Goal: Information Seeking & Learning: Learn about a topic

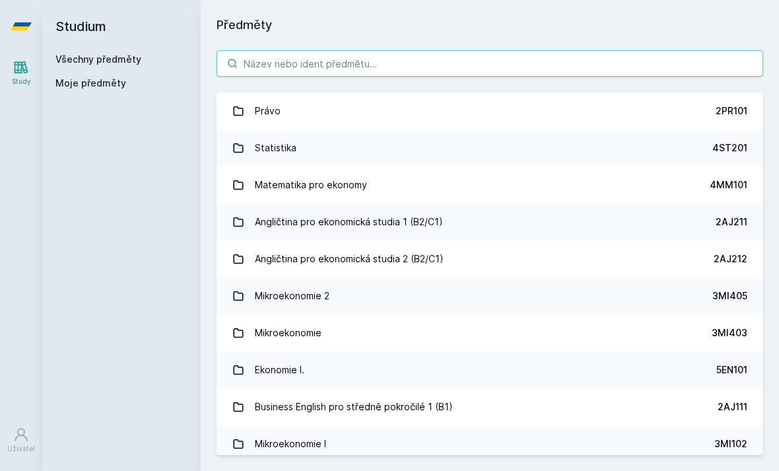
click at [290, 71] on input "search" at bounding box center [490, 63] width 547 height 26
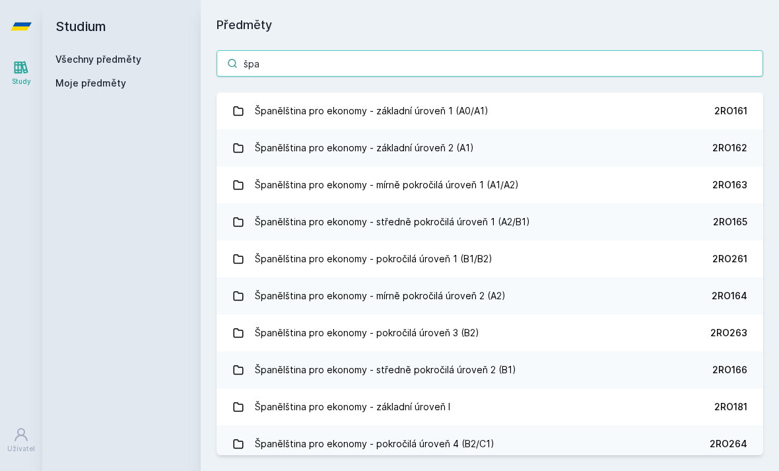
type input "špa"
click at [282, 151] on div "Španělština pro ekonomy - základní úroveň 2 (A1)" at bounding box center [364, 148] width 219 height 26
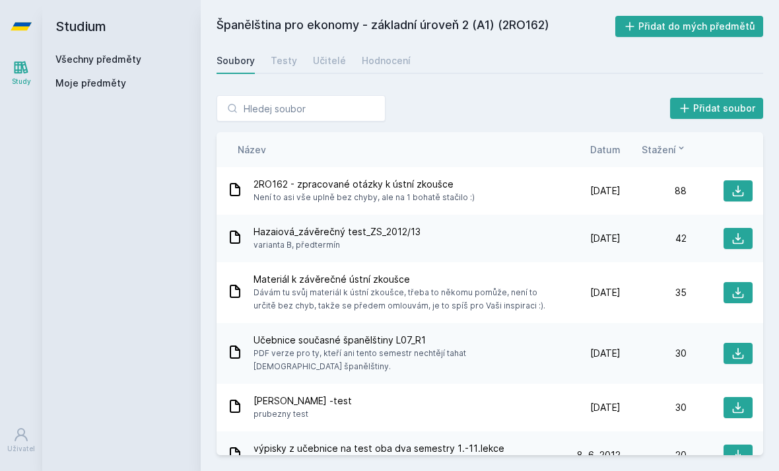
click at [615, 154] on span "Datum" at bounding box center [605, 150] width 30 height 14
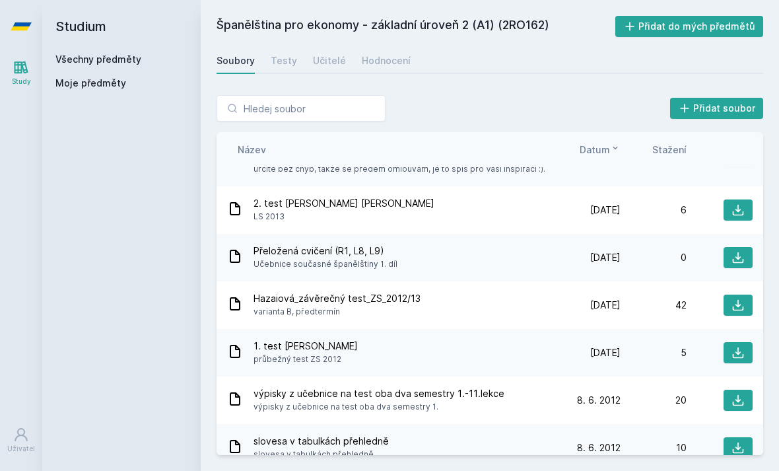
scroll to position [304, 0]
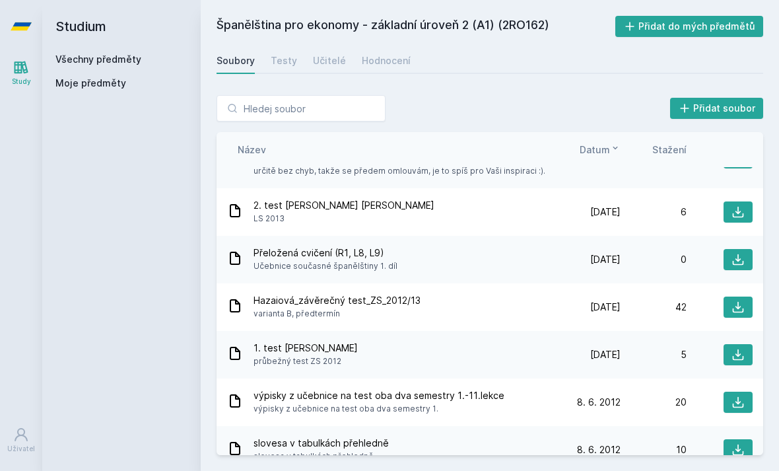
click at [400, 294] on span "Hazaiová_závěrečný test_ZS_2012/13" at bounding box center [337, 300] width 167 height 13
click at [296, 294] on span "Hazaiová_závěrečný test_ZS_2012/13" at bounding box center [337, 300] width 167 height 13
click at [739, 300] on icon at bounding box center [738, 306] width 13 height 13
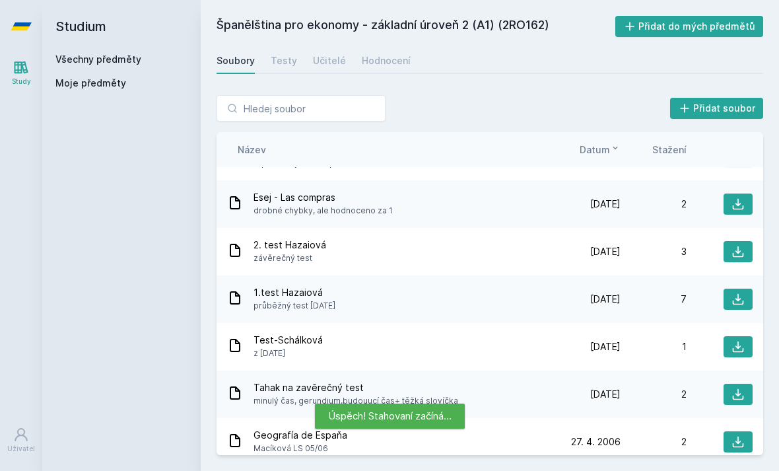
scroll to position [956, 0]
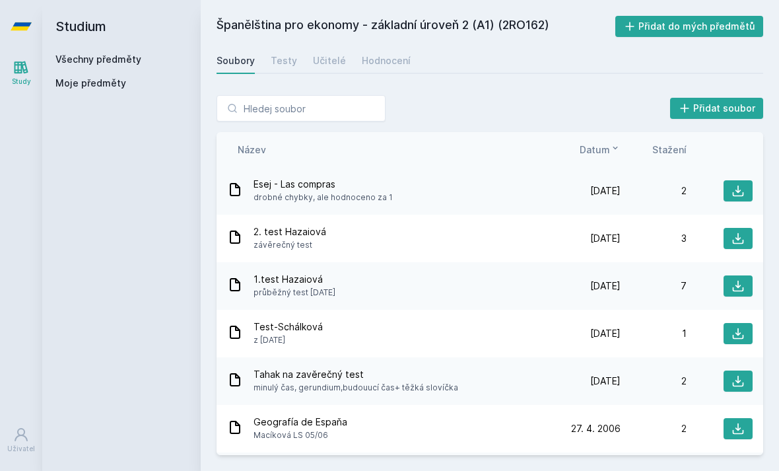
click at [329, 225] on div "2. test Hazaiová závěrečný test" at bounding box center [390, 238] width 327 height 26
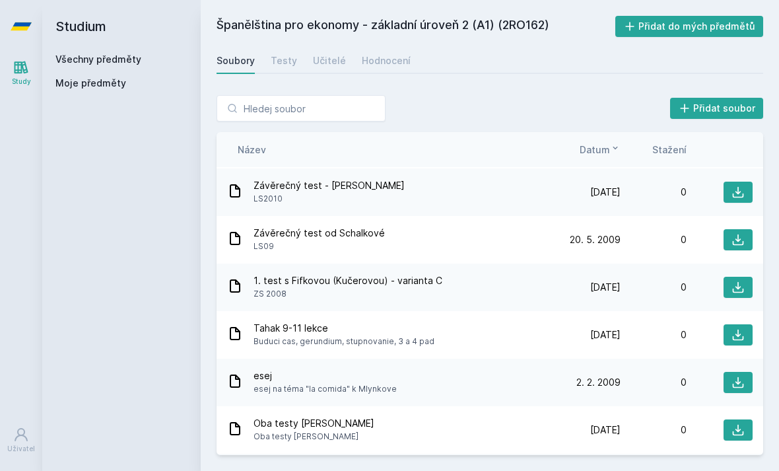
scroll to position [1718, 0]
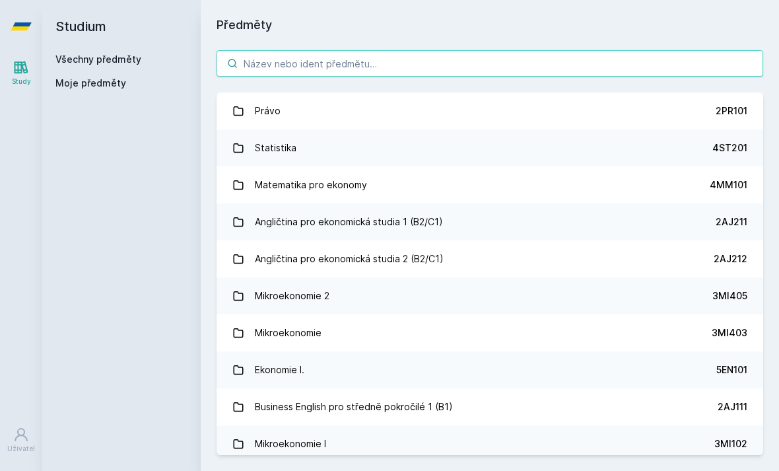
click at [523, 59] on input "search" at bounding box center [490, 63] width 547 height 26
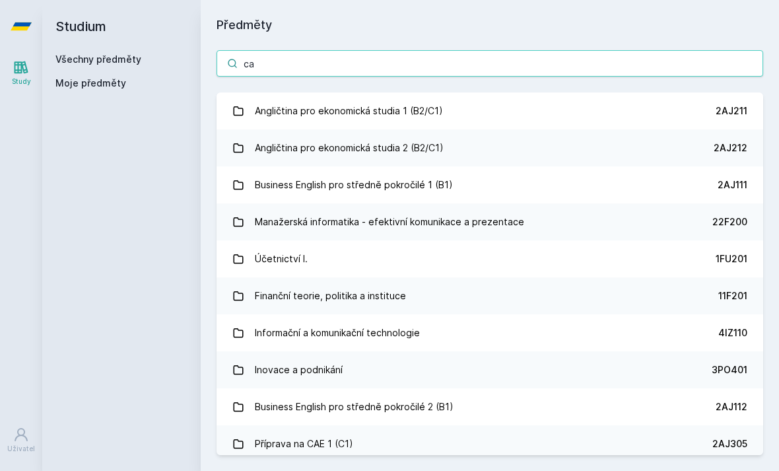
type input "cae"
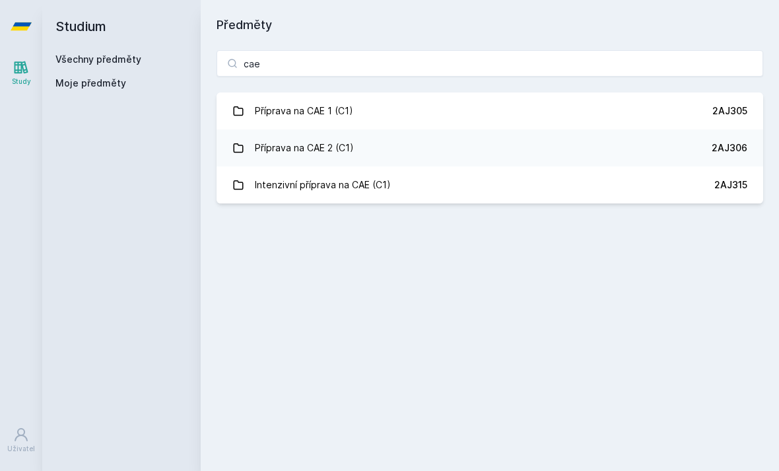
click at [444, 111] on link "Příprava na CAE 1 (C1) 2AJ305" at bounding box center [490, 110] width 547 height 37
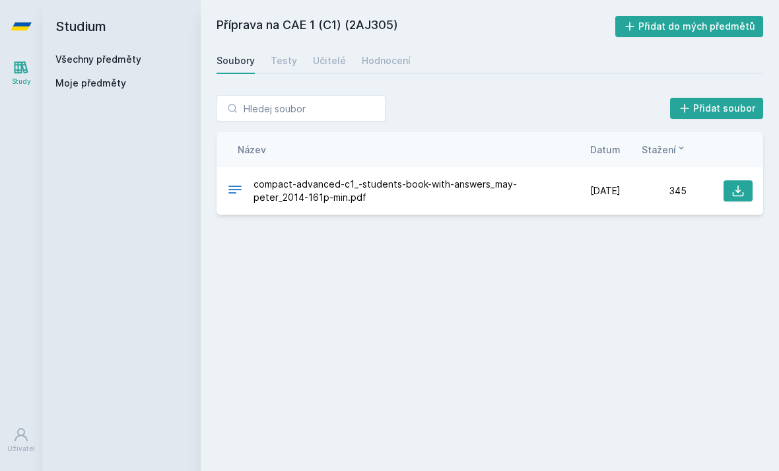
scroll to position [15, 0]
click at [335, 54] on div "Učitelé" at bounding box center [329, 60] width 33 height 13
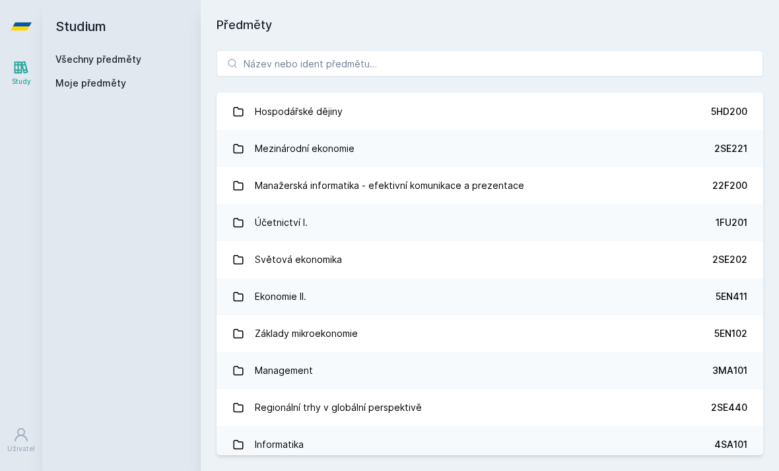
scroll to position [415, 0]
